Goal: Information Seeking & Learning: Learn about a topic

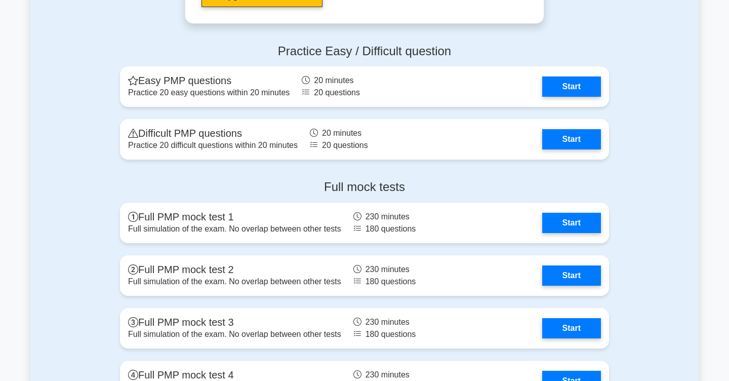
scroll to position [2744, 0]
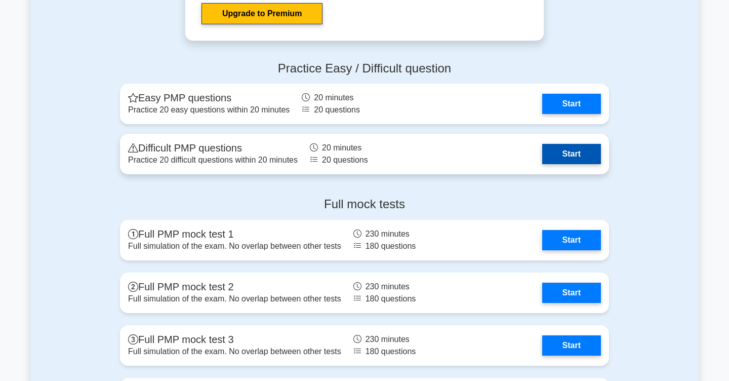
click at [581, 155] on link "Start" at bounding box center [571, 154] width 59 height 20
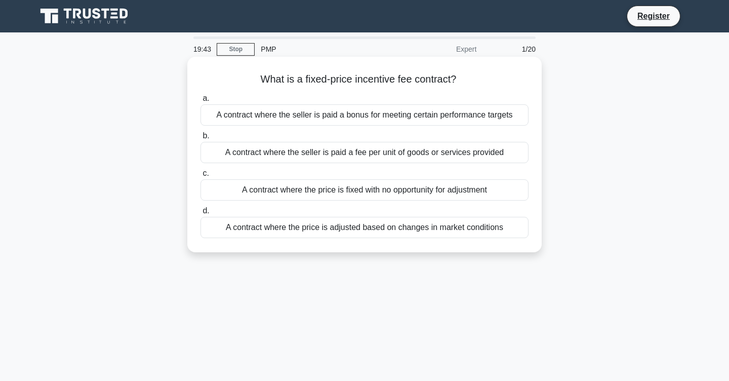
click at [492, 113] on div "A contract where the seller is paid a bonus for meeting certain performance tar…" at bounding box center [365, 114] width 328 height 21
click at [201, 102] on input "a. A contract where the seller is paid a bonus for meeting certain performance …" at bounding box center [201, 98] width 0 height 7
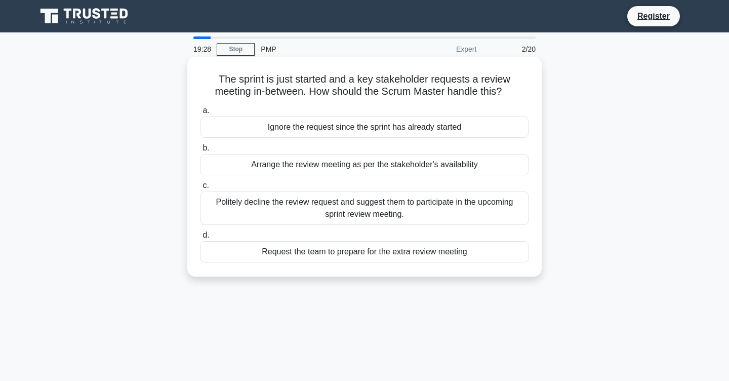
click at [471, 212] on div "Politely decline the review request and suggest them to participate in the upco…" at bounding box center [365, 207] width 328 height 33
click at [201, 189] on input "c. Politely decline the review request and suggest them to participate in the u…" at bounding box center [201, 185] width 0 height 7
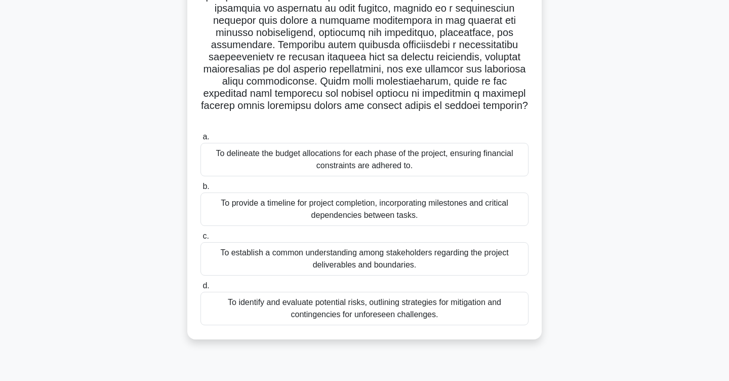
scroll to position [146, 0]
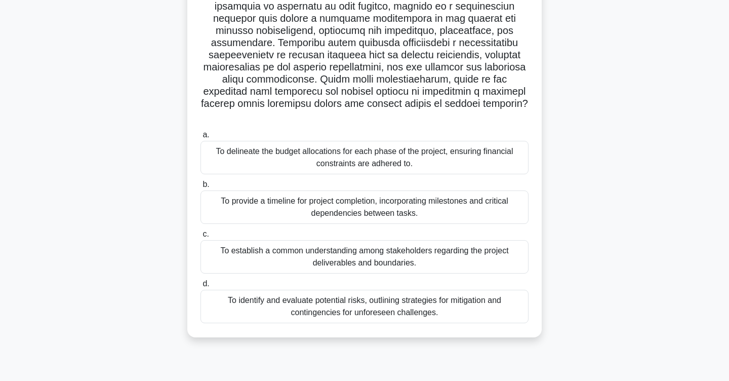
click at [469, 240] on div "To establish a common understanding among stakeholders regarding the project de…" at bounding box center [365, 256] width 328 height 33
click at [201, 237] on input "c. To establish a common understanding among stakeholders regarding the project…" at bounding box center [201, 234] width 0 height 7
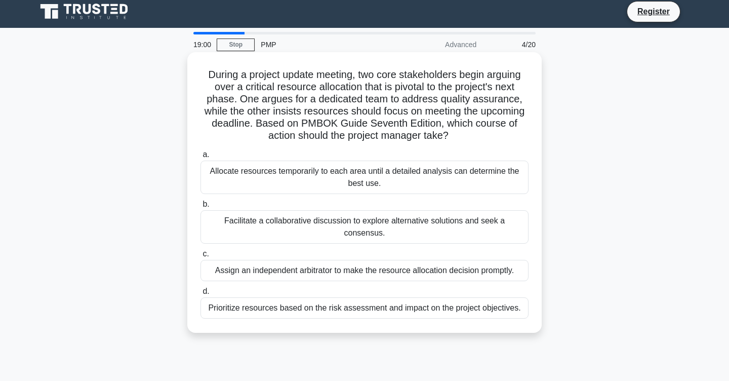
scroll to position [0, 0]
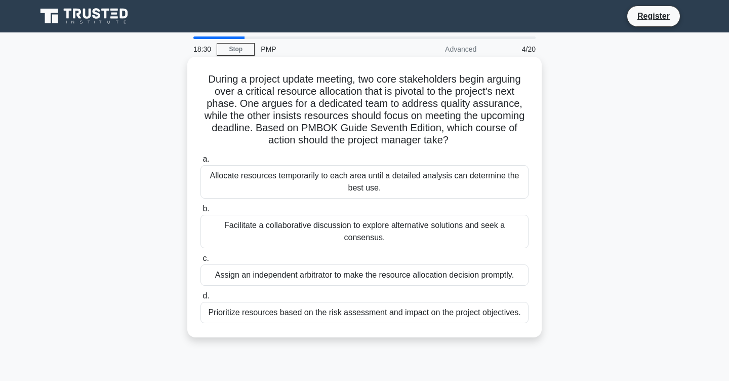
click at [471, 247] on div "Facilitate a collaborative discussion to explore alternative solutions and seek…" at bounding box center [365, 231] width 328 height 33
click at [201, 212] on input "b. Facilitate a collaborative discussion to explore alternative solutions and s…" at bounding box center [201, 209] width 0 height 7
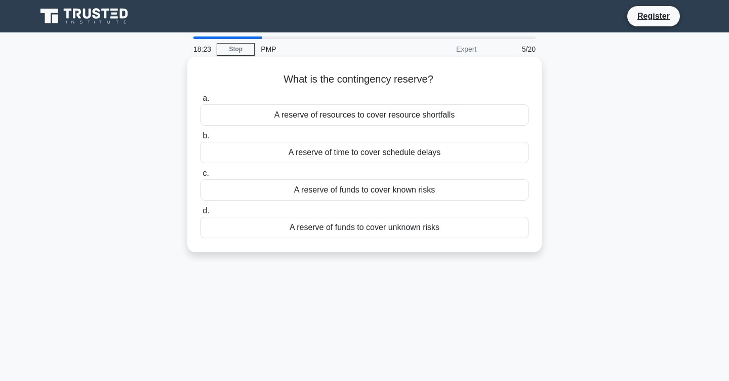
click at [448, 230] on div "A reserve of funds to cover unknown risks" at bounding box center [365, 227] width 328 height 21
click at [201, 214] on input "d. A reserve of funds to cover unknown risks" at bounding box center [201, 211] width 0 height 7
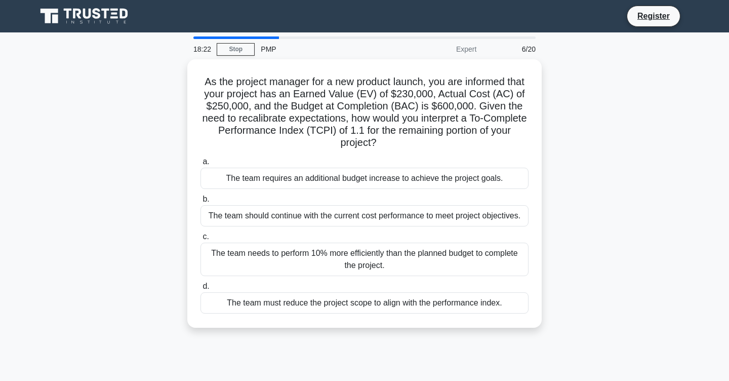
click at [599, 319] on div "As the project manager for a new product launch, you are informed that your pro…" at bounding box center [364, 199] width 669 height 281
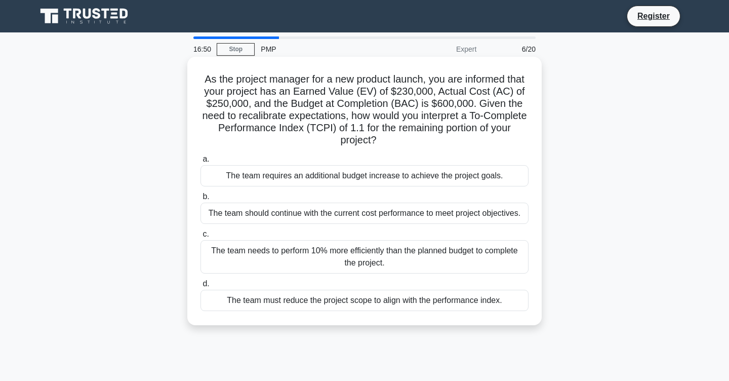
click at [385, 208] on div "The team should continue with the current cost performance to meet project obje…" at bounding box center [365, 213] width 328 height 21
click at [201, 200] on input "b. The team should continue with the current cost performance to meet project o…" at bounding box center [201, 196] width 0 height 7
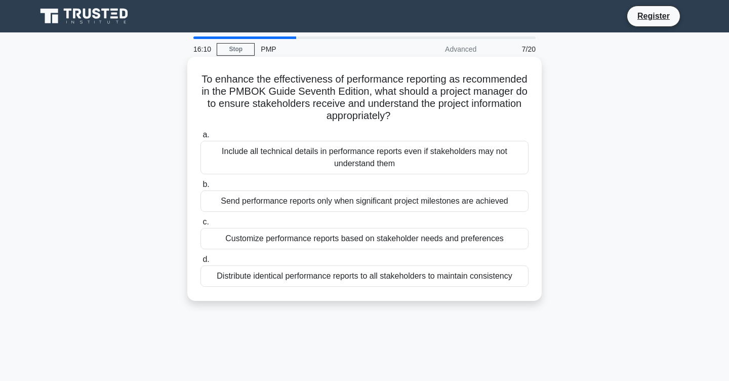
click at [240, 244] on div "Customize performance reports based on stakeholder needs and preferences" at bounding box center [365, 238] width 328 height 21
click at [201, 225] on input "c. Customize performance reports based on stakeholder needs and preferences" at bounding box center [201, 222] width 0 height 7
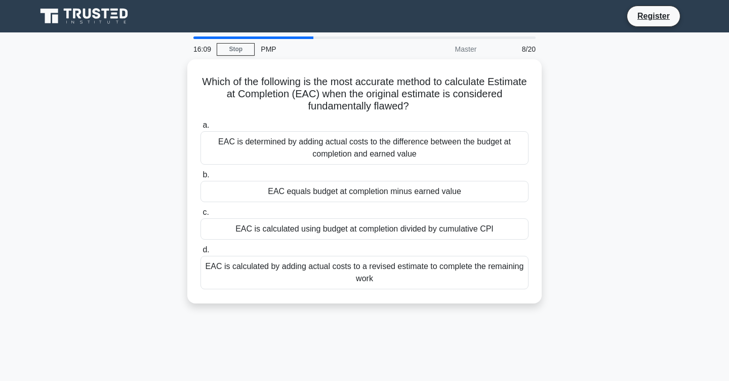
click at [121, 265] on div "Which of the following is the most accurate method to calculate Estimate at Com…" at bounding box center [364, 187] width 669 height 256
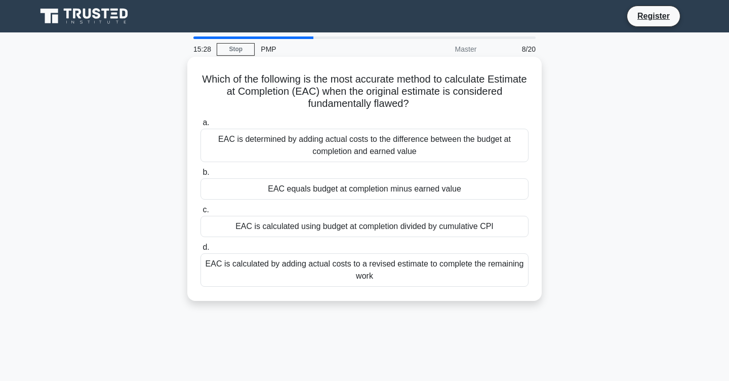
click at [500, 226] on div "EAC is calculated using budget at completion divided by cumulative CPI" at bounding box center [365, 226] width 328 height 21
click at [201, 213] on input "c. EAC is calculated using budget at completion divided by cumulative CPI" at bounding box center [201, 210] width 0 height 7
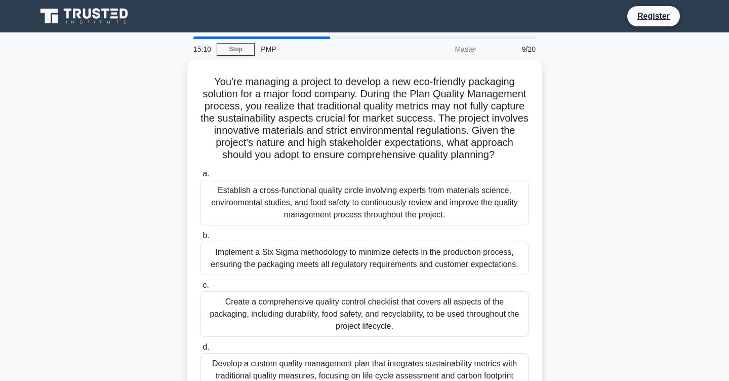
click at [527, 53] on div "9/20" at bounding box center [512, 49] width 59 height 20
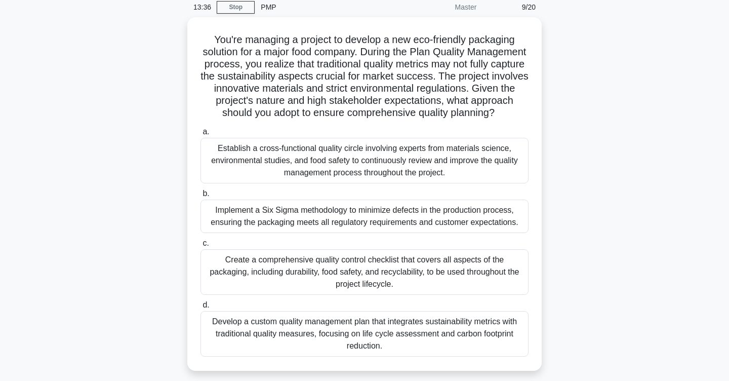
scroll to position [41, 0]
click at [490, 323] on div "Develop a custom quality management plan that integrates sustainability metrics…" at bounding box center [365, 333] width 328 height 46
click at [201, 307] on input "d. Develop a custom quality management plan that integrates sustainability metr…" at bounding box center [201, 304] width 0 height 7
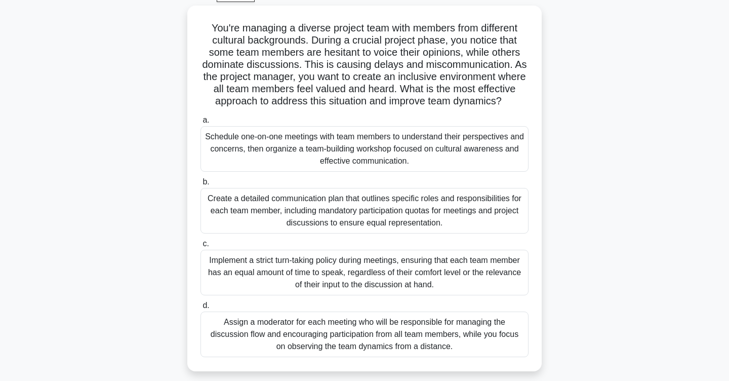
scroll to position [57, 0]
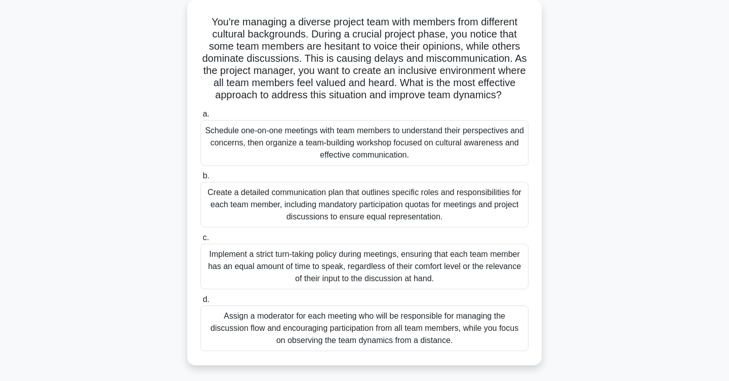
click at [471, 281] on div "Implement a strict turn-taking policy during meetings, ensuring that each team …" at bounding box center [365, 267] width 328 height 46
click at [201, 241] on input "c. Implement a strict turn-taking policy during meetings, ensuring that each te…" at bounding box center [201, 238] width 0 height 7
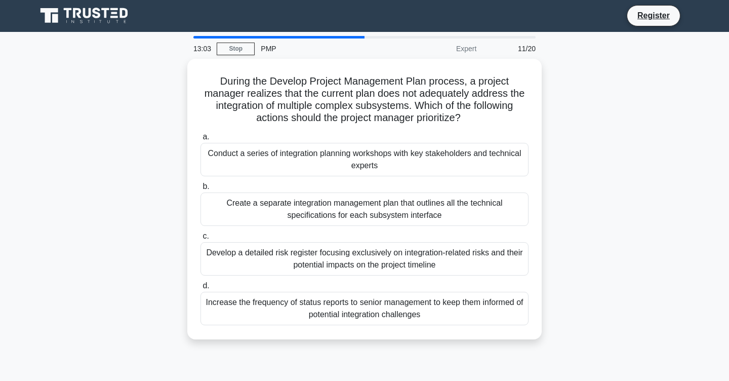
scroll to position [0, 0]
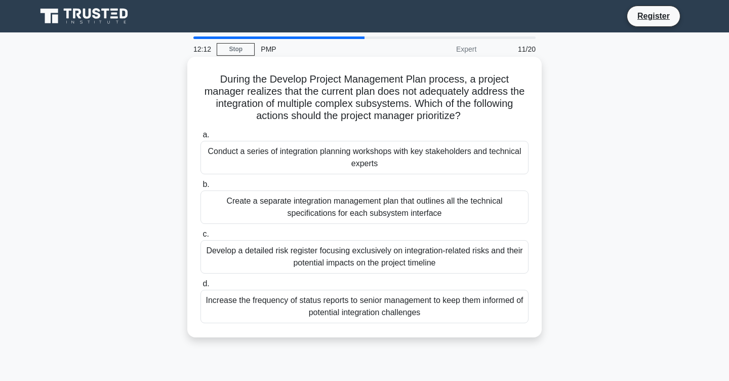
click at [457, 263] on div "Develop a detailed risk register focusing exclusively on integration-related ri…" at bounding box center [365, 256] width 328 height 33
click at [201, 238] on input "c. Develop a detailed risk register focusing exclusively on integration-related…" at bounding box center [201, 234] width 0 height 7
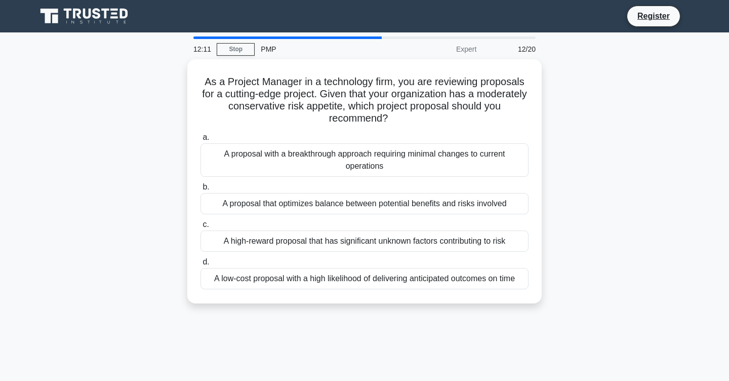
click at [449, 321] on div "12:11 Stop PMP Expert 12/20 As a Project Manager in a technology firm, you are …" at bounding box center [364, 289] width 669 height 507
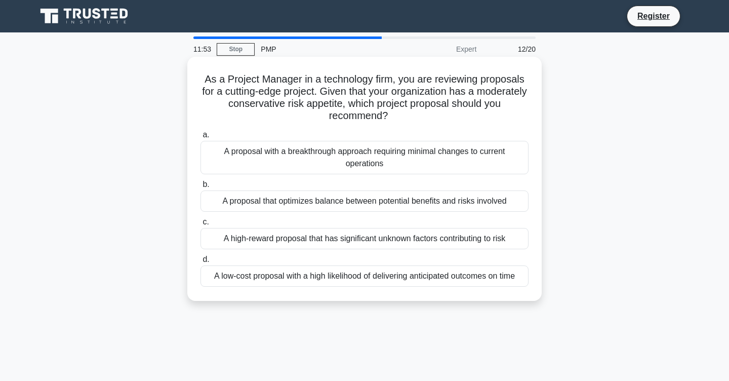
click at [454, 206] on div "A proposal that optimizes balance between potential benefits and risks involved" at bounding box center [365, 200] width 328 height 21
click at [201, 188] on input "b. A proposal that optimizes balance between potential benefits and risks invol…" at bounding box center [201, 184] width 0 height 7
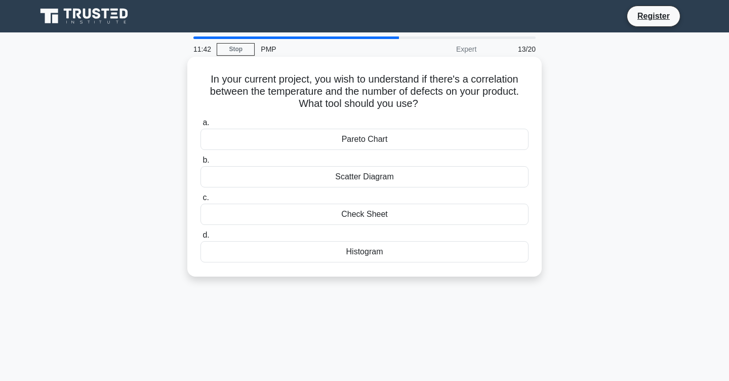
click at [414, 169] on div "Scatter Diagram" at bounding box center [365, 176] width 328 height 21
click at [201, 164] on input "b. Scatter Diagram" at bounding box center [201, 160] width 0 height 7
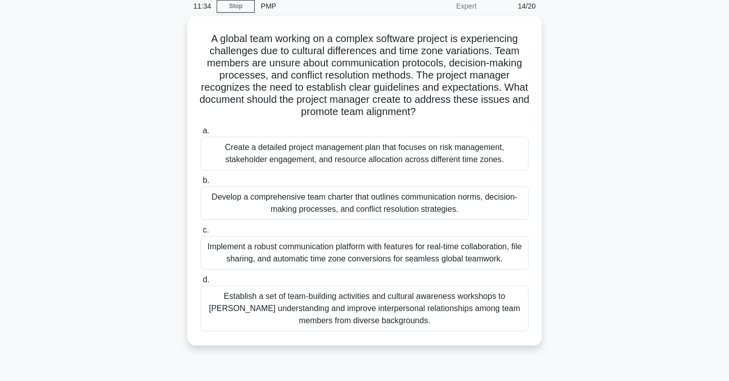
scroll to position [44, 0]
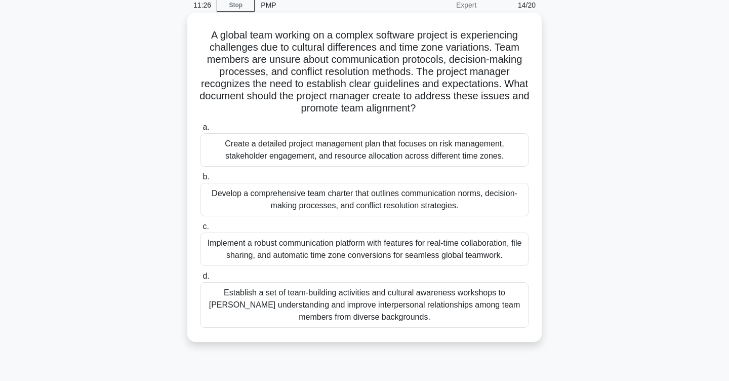
click at [468, 251] on div "Implement a robust communication platform with features for real-time collabora…" at bounding box center [365, 248] width 328 height 33
click at [201, 230] on input "c. Implement a robust communication platform with features for real-time collab…" at bounding box center [201, 226] width 0 height 7
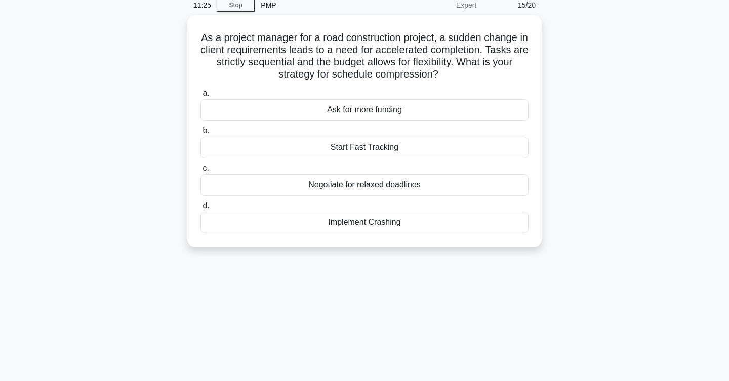
scroll to position [0, 0]
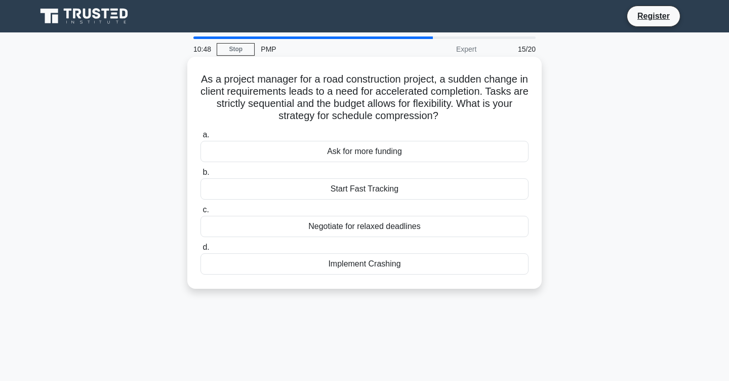
click at [467, 273] on div "Implement Crashing" at bounding box center [365, 263] width 328 height 21
click at [201, 251] on input "d. Implement Crashing" at bounding box center [201, 247] width 0 height 7
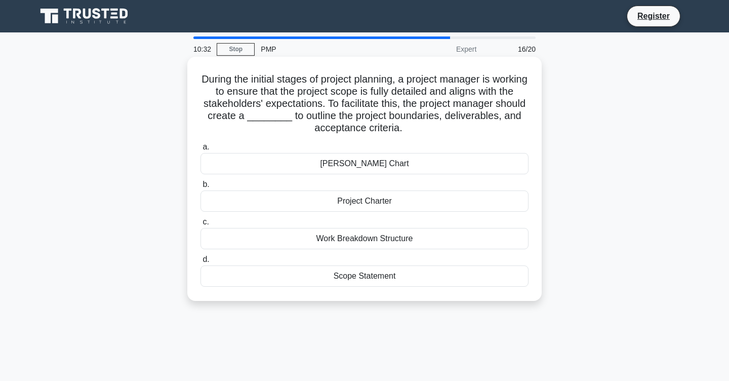
click at [511, 277] on div "Scope Statement" at bounding box center [365, 275] width 328 height 21
click at [201, 263] on input "d. Scope Statement" at bounding box center [201, 259] width 0 height 7
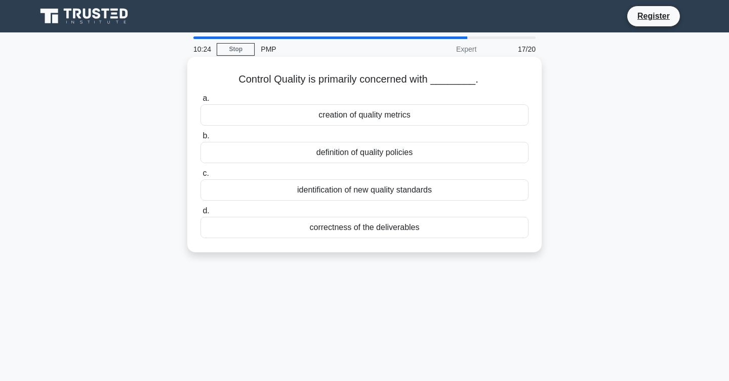
click at [491, 225] on div "correctness of the deliverables" at bounding box center [365, 227] width 328 height 21
click at [201, 214] on input "d. correctness of the deliverables" at bounding box center [201, 211] width 0 height 7
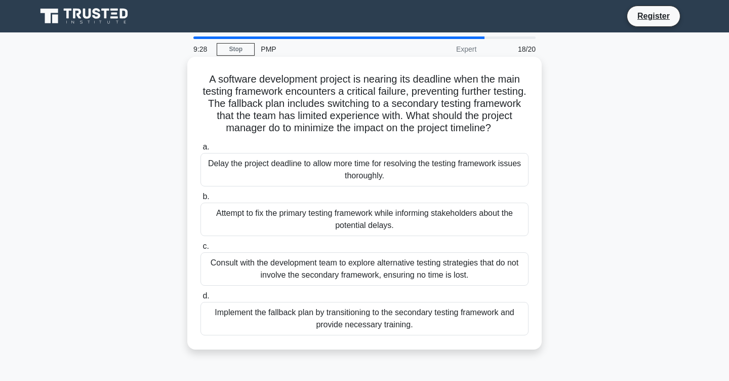
click at [448, 276] on div "Consult with the development team to explore alternative testing strategies tha…" at bounding box center [365, 268] width 328 height 33
click at [201, 250] on input "c. Consult with the development team to explore alternative testing strategies …" at bounding box center [201, 246] width 0 height 7
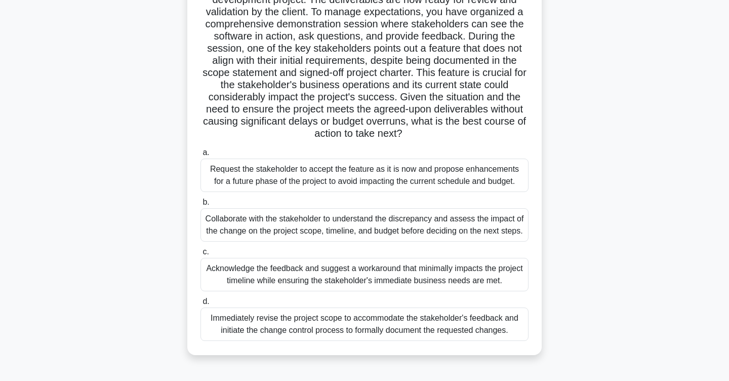
scroll to position [91, 0]
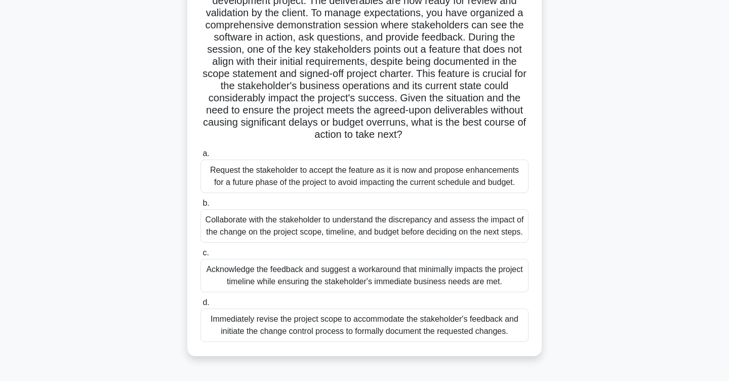
click at [219, 238] on div "Collaborate with the stakeholder to understand the discrepancy and assess the i…" at bounding box center [365, 225] width 328 height 33
click at [201, 207] on input "b. Collaborate with the stakeholder to understand the discrepancy and assess th…" at bounding box center [201, 203] width 0 height 7
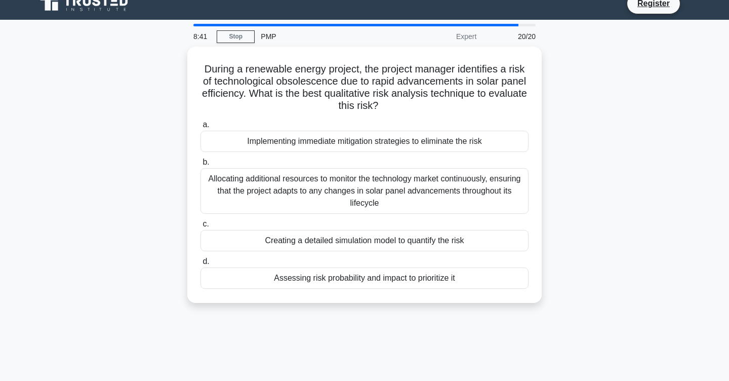
scroll to position [0, 0]
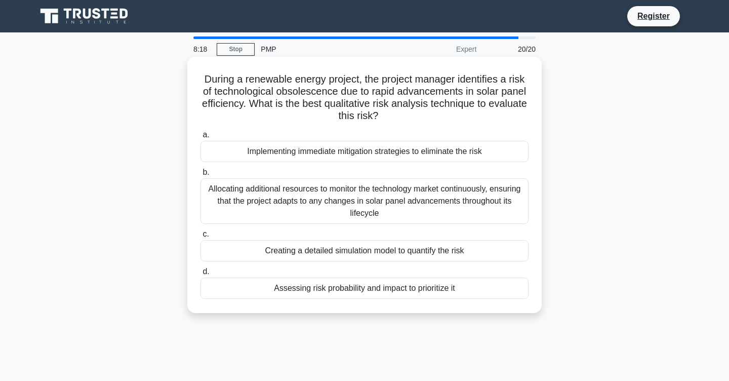
click at [240, 289] on div "Assessing risk probability and impact to prioritize it" at bounding box center [365, 288] width 328 height 21
click at [201, 275] on input "d. Assessing risk probability and impact to prioritize it" at bounding box center [201, 271] width 0 height 7
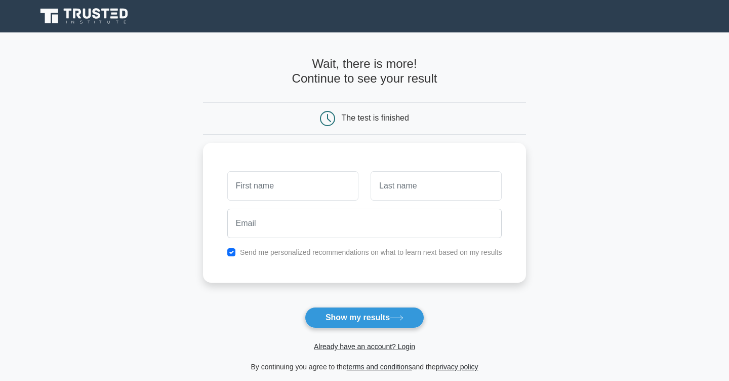
click at [328, 306] on form "Wait, there is more! Continue to see your result The test is finished and the" at bounding box center [365, 215] width 324 height 316
click at [334, 313] on button "Show my results" at bounding box center [365, 317] width 120 height 21
click at [235, 246] on input "checkbox" at bounding box center [231, 250] width 8 height 8
checkbox input "false"
click at [264, 185] on input "text" at bounding box center [292, 183] width 131 height 29
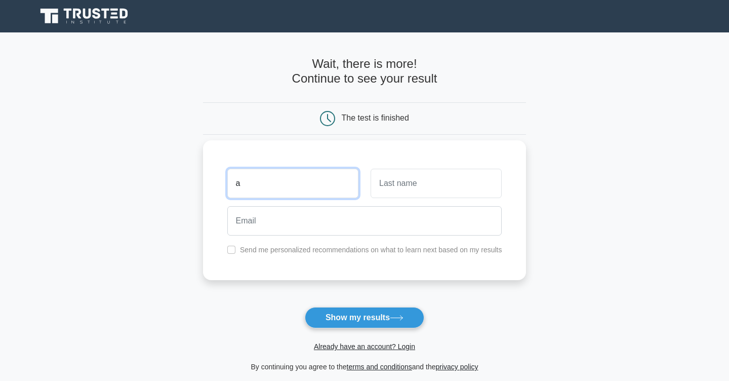
type input "a"
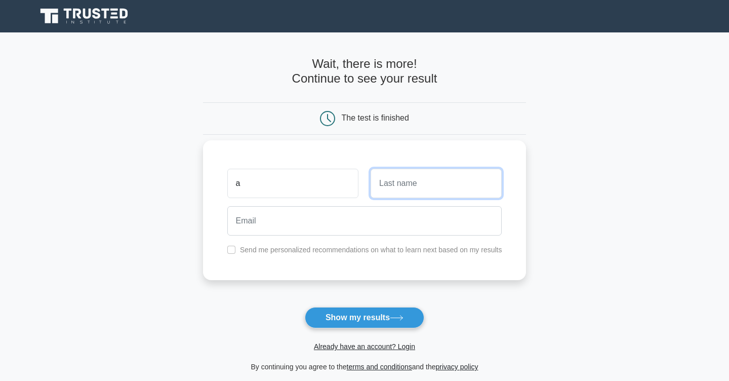
click at [390, 189] on input "text" at bounding box center [436, 183] width 131 height 29
type input "y"
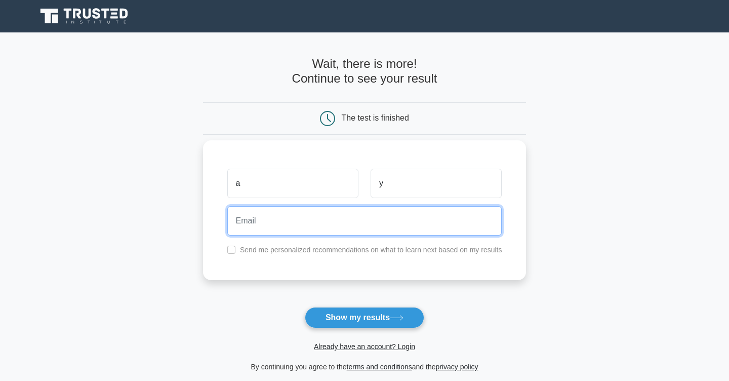
click at [340, 218] on input "email" at bounding box center [364, 220] width 275 height 29
type input "johndoe@gmail.com"
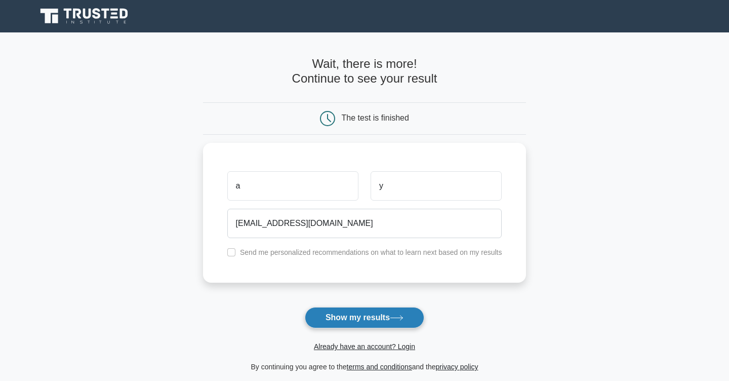
click at [342, 324] on button "Show my results" at bounding box center [365, 317] width 120 height 21
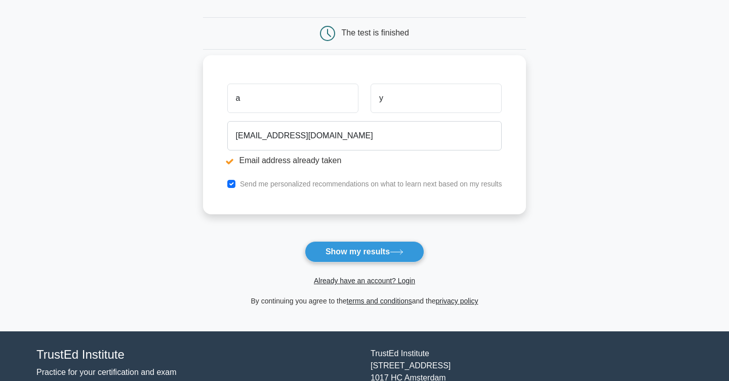
scroll to position [125, 0]
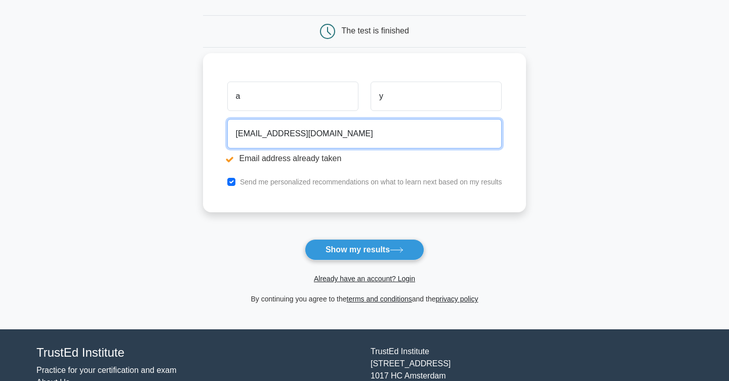
click at [300, 134] on input "johndoe@gmail.com" at bounding box center [364, 133] width 275 height 29
type input "littlespongey21@yahoo.com"
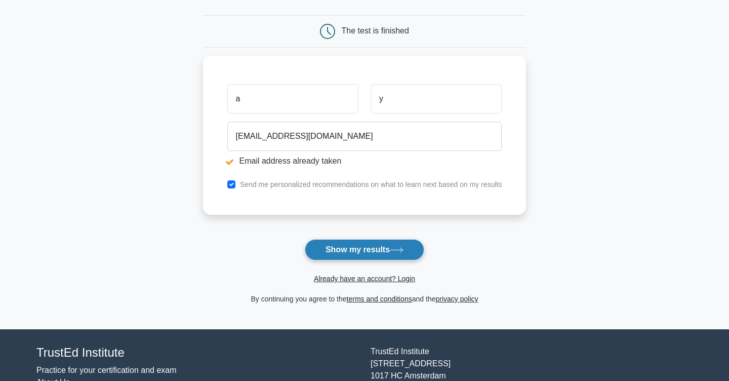
click at [354, 256] on button "Show my results" at bounding box center [365, 249] width 120 height 21
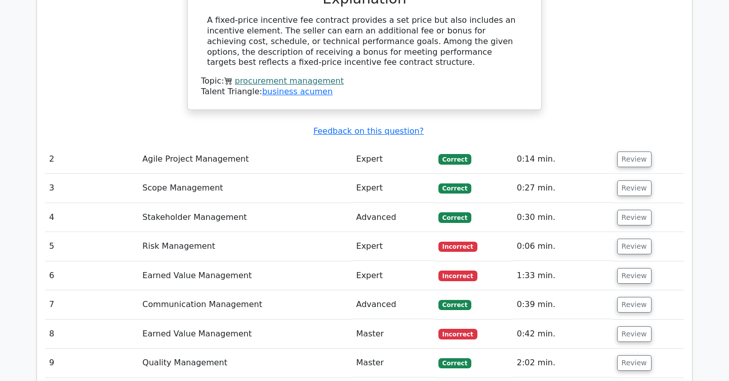
scroll to position [1318, 0]
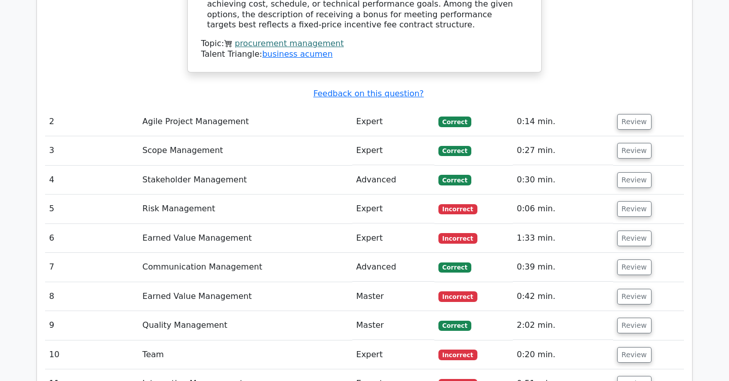
click at [296, 195] on td "Risk Management" at bounding box center [245, 209] width 214 height 29
click at [634, 201] on button "Review" at bounding box center [634, 209] width 34 height 16
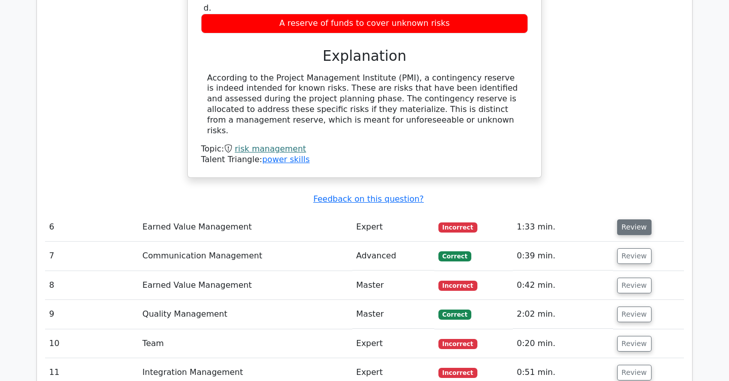
scroll to position [1675, 0]
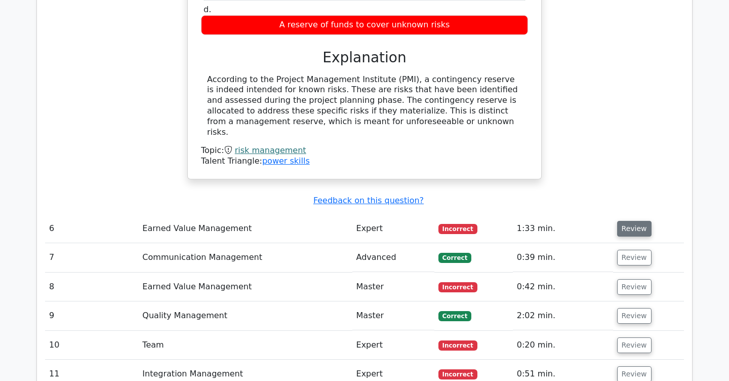
click at [633, 221] on button "Review" at bounding box center [634, 229] width 34 height 16
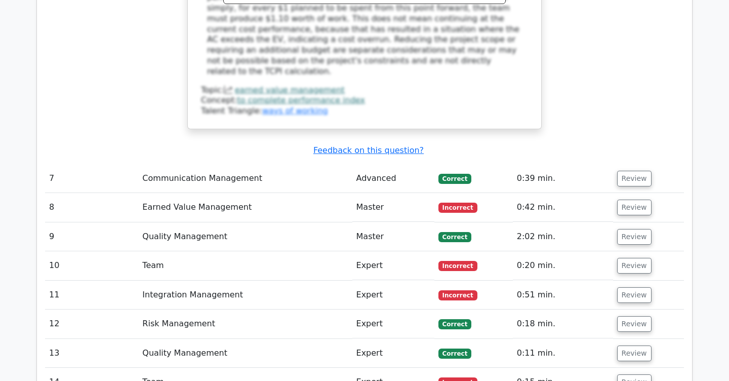
scroll to position [2317, 0]
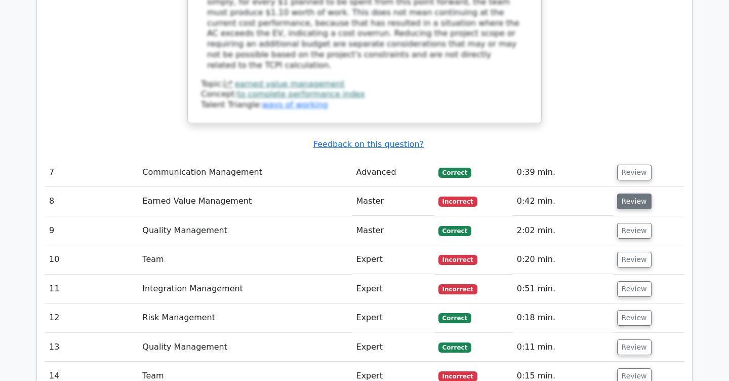
click at [632, 193] on button "Review" at bounding box center [634, 201] width 34 height 16
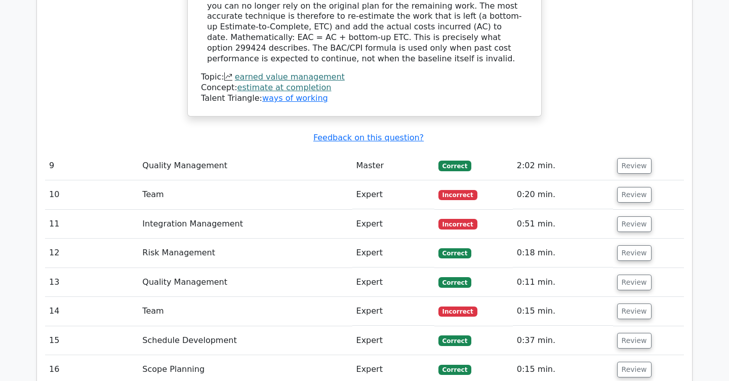
scroll to position [2817, 0]
click at [634, 186] on button "Review" at bounding box center [634, 194] width 34 height 16
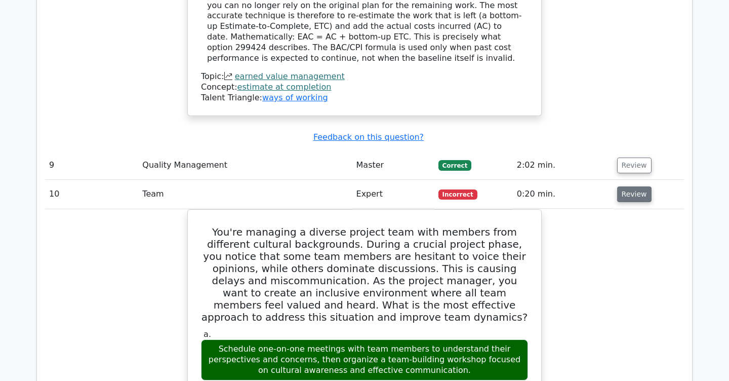
click at [634, 186] on button "Review" at bounding box center [634, 194] width 34 height 16
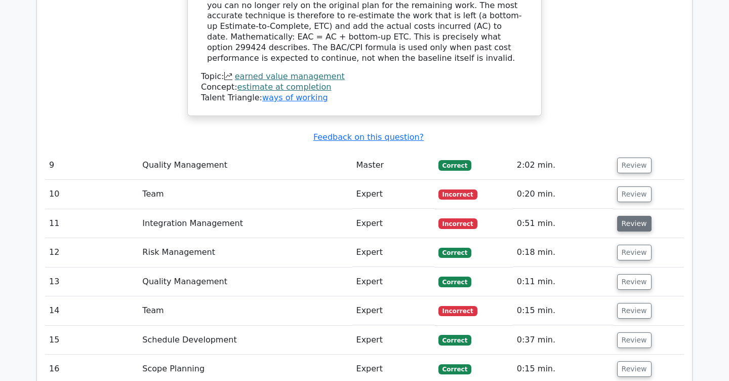
click at [635, 216] on button "Review" at bounding box center [634, 224] width 34 height 16
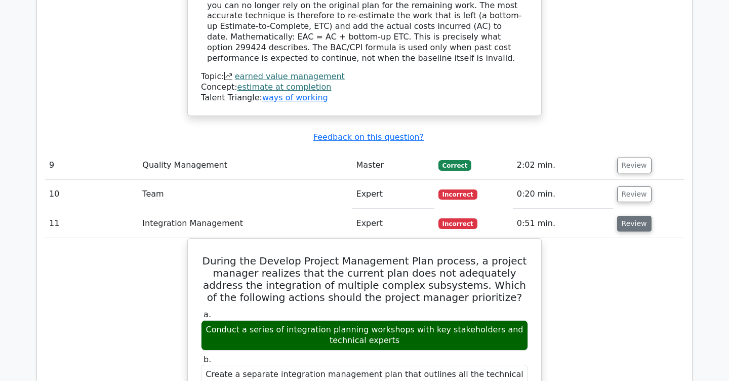
click at [629, 216] on button "Review" at bounding box center [634, 224] width 34 height 16
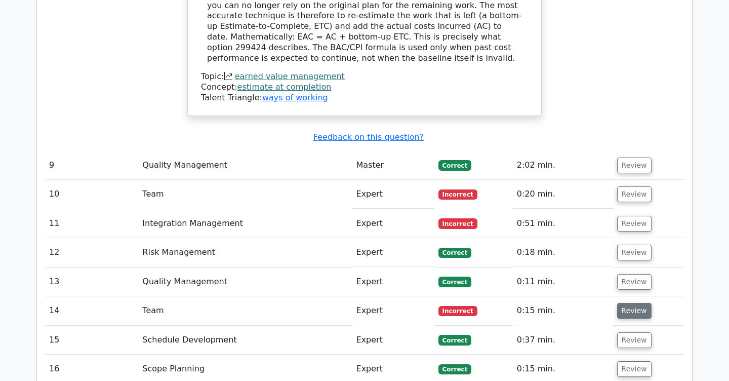
click at [623, 303] on button "Review" at bounding box center [634, 311] width 34 height 16
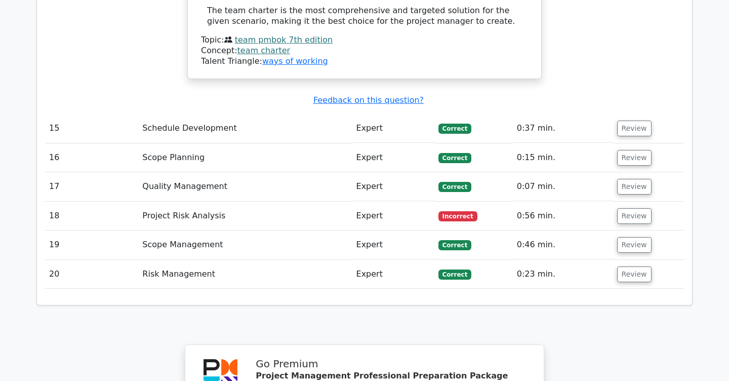
scroll to position [3796, 0]
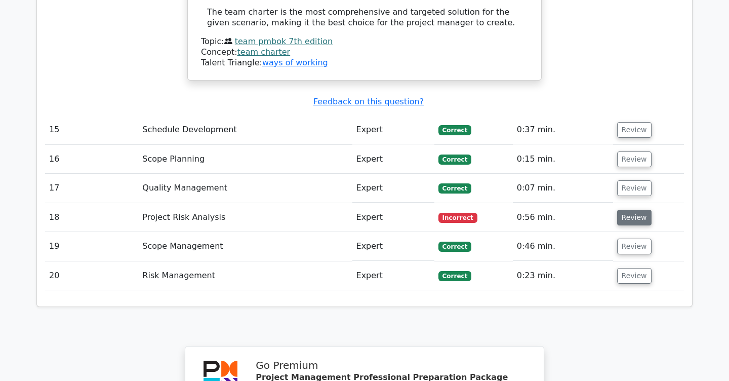
click at [635, 210] on button "Review" at bounding box center [634, 218] width 34 height 16
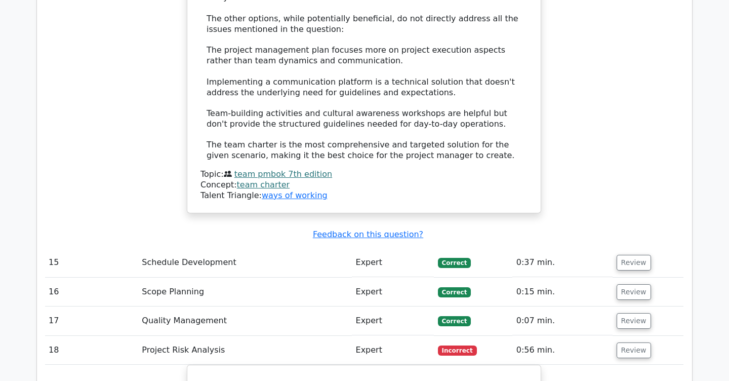
scroll to position [3661, 0]
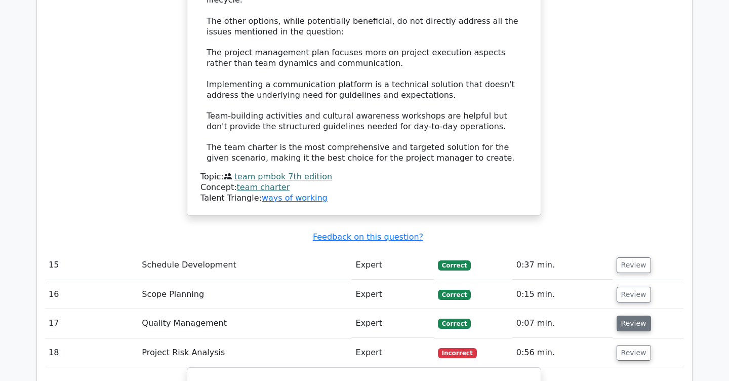
click at [630, 316] on button "Review" at bounding box center [634, 324] width 34 height 16
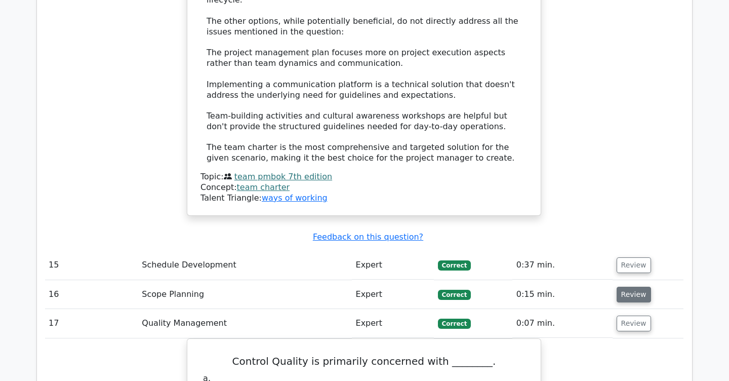
click at [634, 287] on button "Review" at bounding box center [634, 295] width 34 height 16
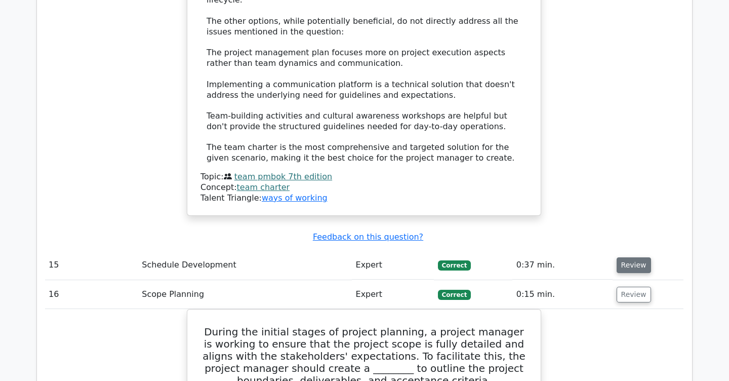
click at [641, 257] on button "Review" at bounding box center [634, 265] width 34 height 16
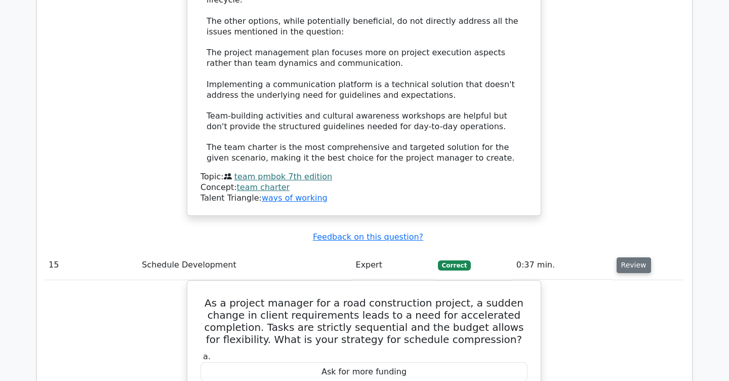
click at [641, 257] on button "Review" at bounding box center [634, 265] width 34 height 16
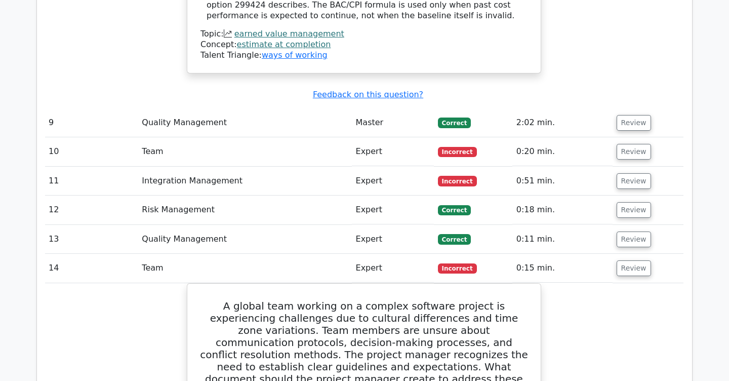
scroll to position [2813, 0]
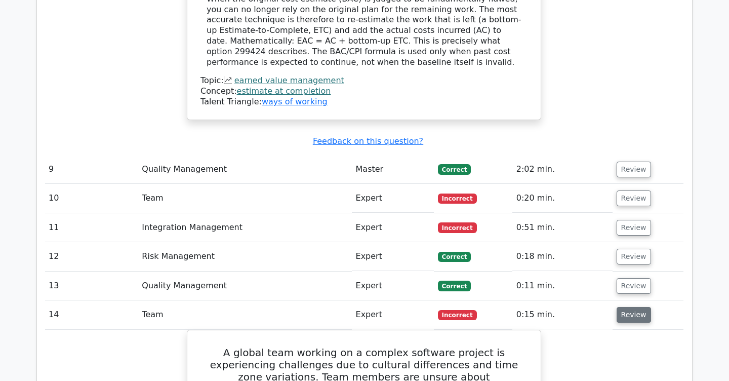
click at [638, 307] on button "Review" at bounding box center [634, 315] width 34 height 16
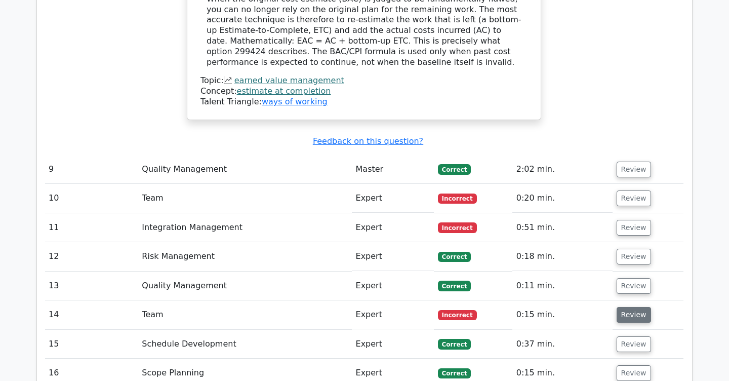
click at [636, 307] on button "Review" at bounding box center [634, 315] width 34 height 16
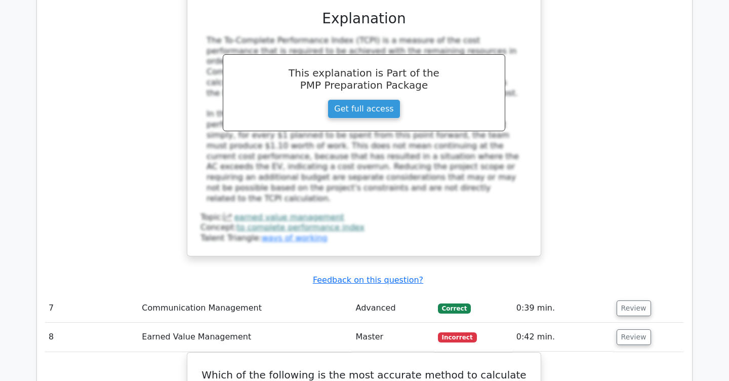
scroll to position [2182, 0]
